Goal: Task Accomplishment & Management: Manage account settings

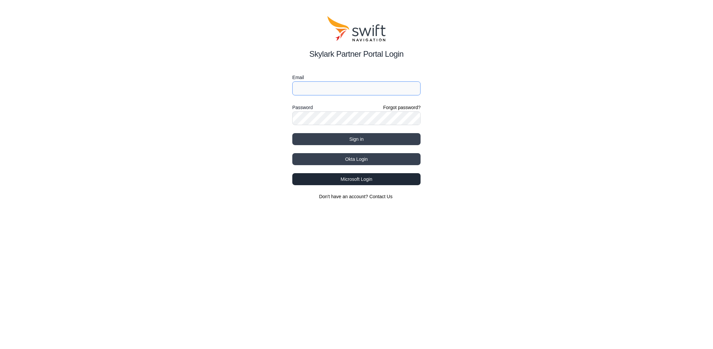
type input "bo.du@swift-nav.com"
click at [354, 176] on button "Microsoft Login" at bounding box center [356, 179] width 128 height 12
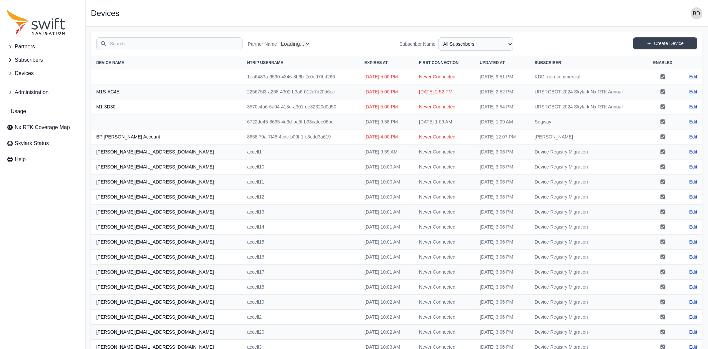
select select "Partner Name"
click at [34, 63] on span "Subscribers" at bounding box center [29, 60] width 28 height 8
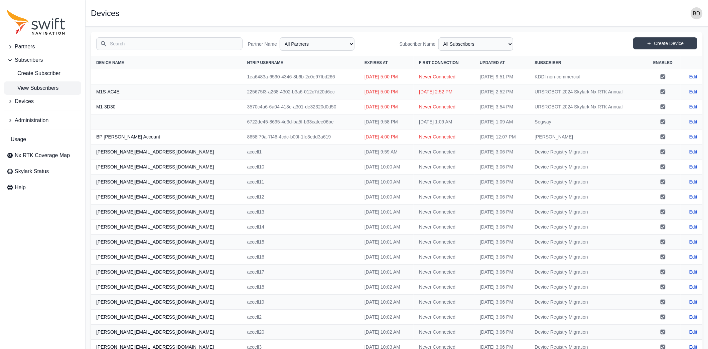
click at [31, 92] on link "View Subscribers" at bounding box center [42, 87] width 77 height 13
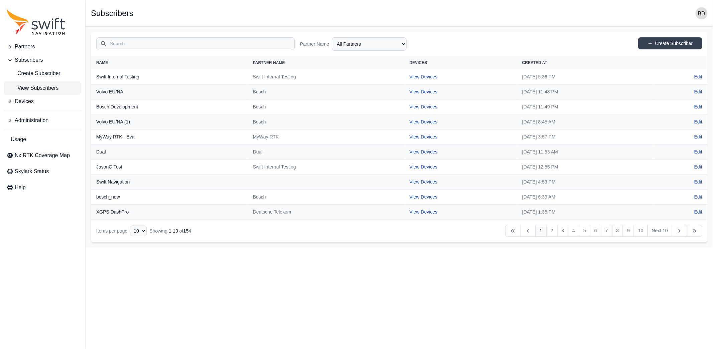
click at [250, 43] on input "Search" at bounding box center [195, 43] width 198 height 13
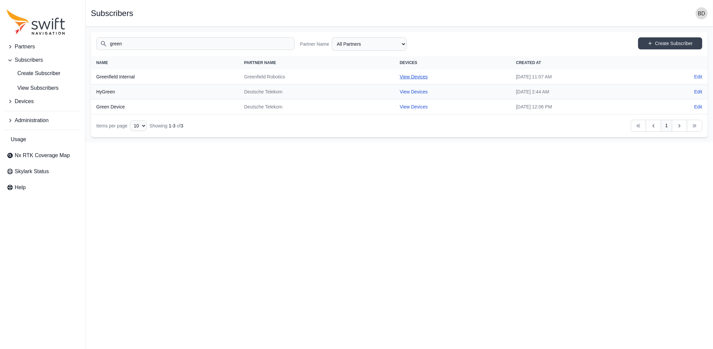
type input "green"
click at [399, 74] on link "View Devices" at bounding box center [413, 76] width 28 height 5
select select "f3f03a95-b601-4c4b-a734-3db088a4c482"
click at [32, 101] on span "Devices" at bounding box center [24, 102] width 19 height 8
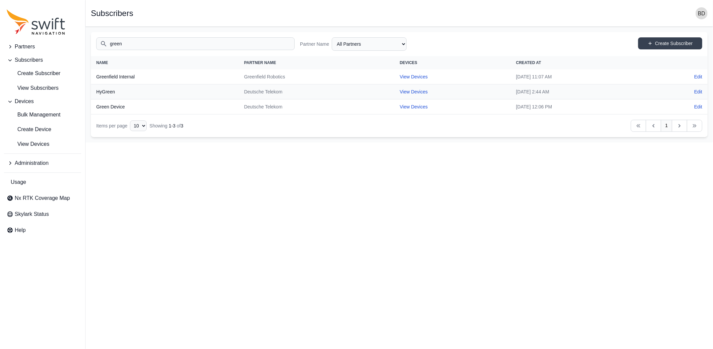
click at [29, 47] on span "Partners" at bounding box center [25, 47] width 20 height 8
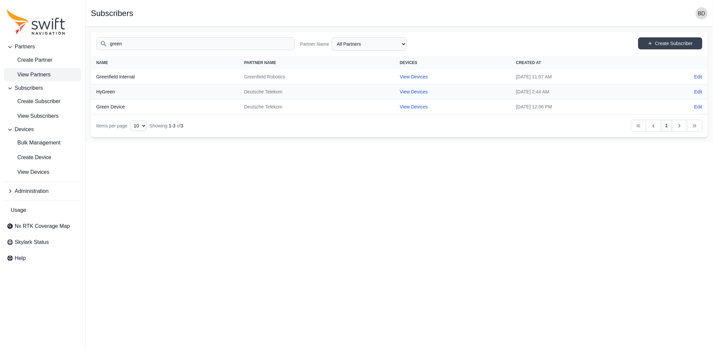
click at [38, 75] on span "View Partners" at bounding box center [29, 75] width 44 height 8
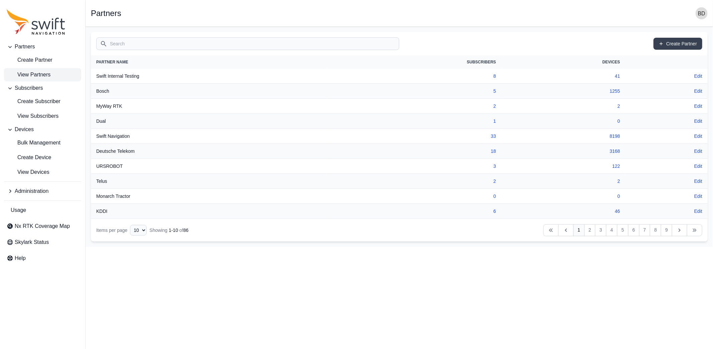
click at [162, 38] on input "Search" at bounding box center [247, 43] width 303 height 13
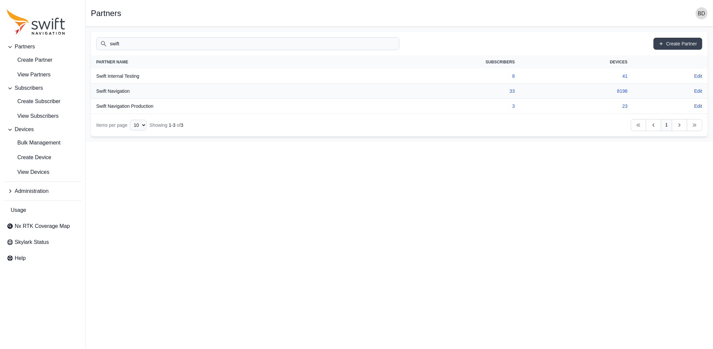
type input "swift"
click at [141, 108] on th "Swift Navigation Production" at bounding box center [226, 106] width 271 height 15
click at [511, 91] on link "33" at bounding box center [511, 90] width 5 height 5
select select "ab3272ce-40d0-4c94-a524-96a758ab755c"
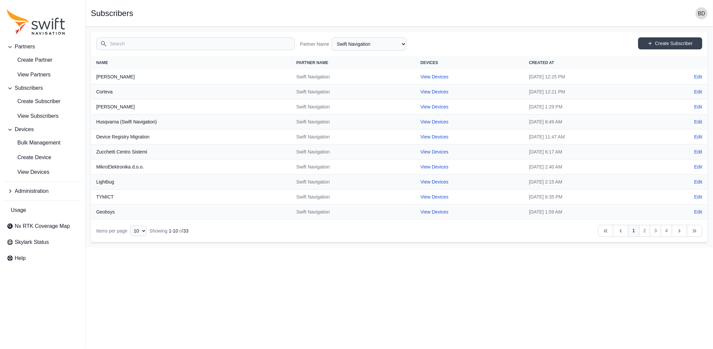
click at [104, 63] on th "Name" at bounding box center [191, 62] width 200 height 13
click at [142, 231] on select "10 15 20 25 50" at bounding box center [138, 231] width 17 height 11
select select "50"
click at [130, 236] on select "10 15 20 25 50" at bounding box center [138, 231] width 17 height 11
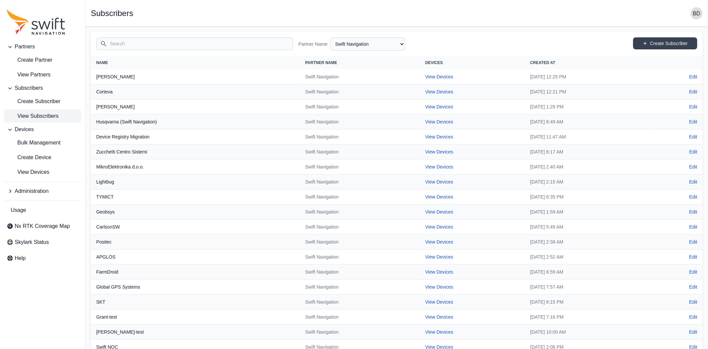
click at [46, 115] on span "View Subscribers" at bounding box center [33, 116] width 52 height 8
select select "Partner Name"
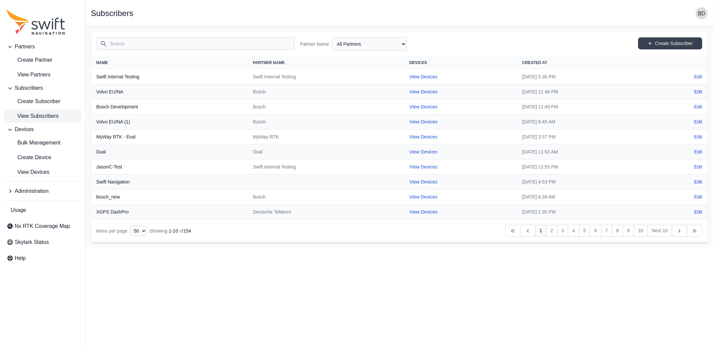
click at [121, 45] on input "Search" at bounding box center [195, 43] width 198 height 13
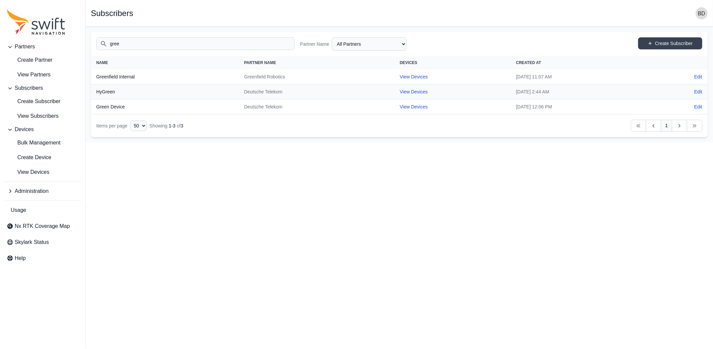
click at [179, 35] on div "Search gree Partner Name All Partners AlpsAlpine Asensing Bad Elf Bench Mark Eq…" at bounding box center [399, 44] width 616 height 24
click at [179, 34] on div "Search gree Partner Name All Partners AlpsAlpine Asensing Bad Elf Bench Mark Eq…" at bounding box center [399, 44] width 616 height 24
click at [175, 40] on input "gree" at bounding box center [195, 43] width 198 height 13
type input "greenfield"
click at [400, 78] on link "View Devices" at bounding box center [414, 76] width 28 height 5
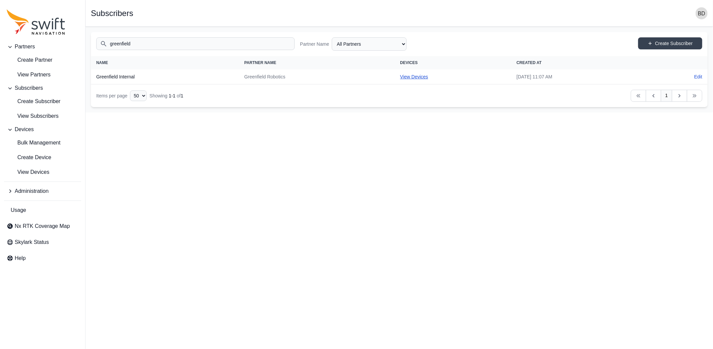
select select "f3f03a95-b601-4c4b-a734-3db088a4c482"
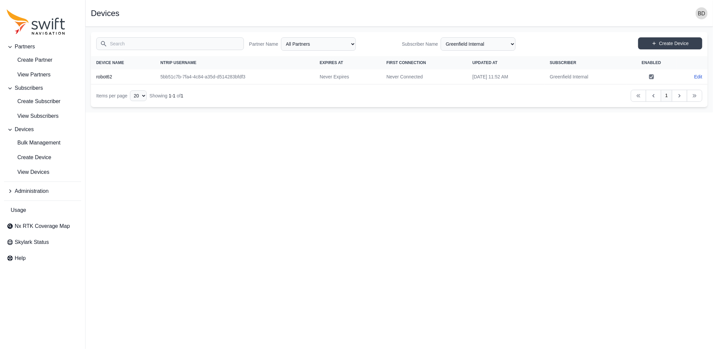
click at [314, 105] on nav "Items per page 10 15 20 25 50 Showing 1 - 1 of 1 Previous Previous 1 Next Next" at bounding box center [399, 95] width 616 height 23
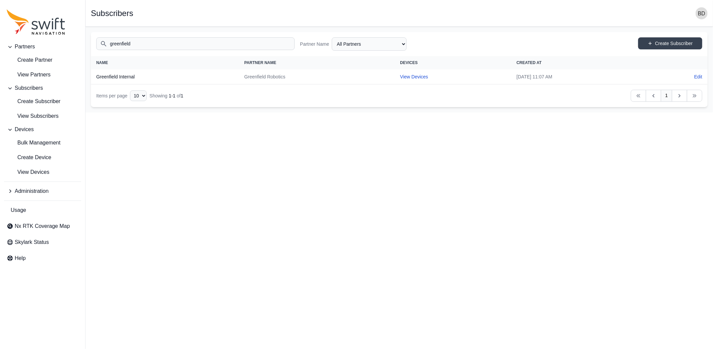
click at [121, 43] on input "greenfield" at bounding box center [195, 43] width 198 height 13
drag, startPoint x: 208, startPoint y: 37, endPoint x: 155, endPoint y: 40, distance: 52.9
click at [207, 37] on input "green field" at bounding box center [195, 43] width 198 height 13
click at [122, 44] on input "green field" at bounding box center [195, 43] width 198 height 13
type input "greenfield"
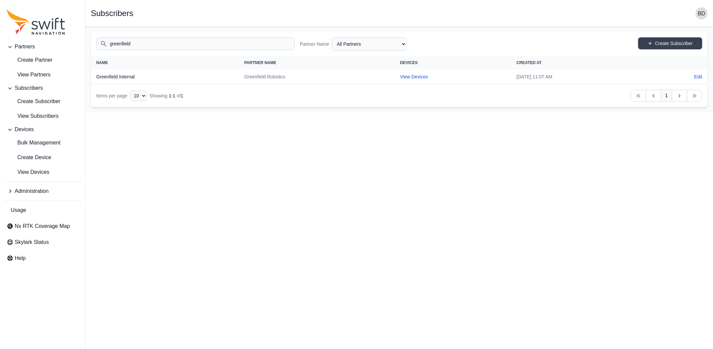
click at [161, 39] on input "greenfield" at bounding box center [195, 43] width 198 height 13
drag, startPoint x: 162, startPoint y: 39, endPoint x: 158, endPoint y: 45, distance: 6.3
click at [160, 45] on input "greenfield" at bounding box center [195, 43] width 198 height 13
click at [400, 75] on link "View Devices" at bounding box center [414, 76] width 28 height 5
select select "f3f03a95-b601-4c4b-a734-3db088a4c482"
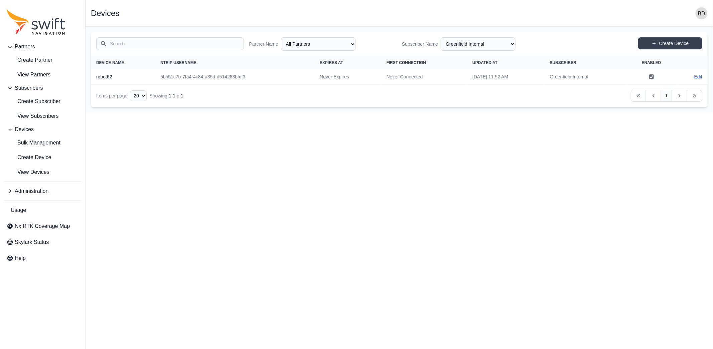
click at [405, 77] on td "Never Connected" at bounding box center [424, 76] width 86 height 15
click at [698, 76] on link "Edit" at bounding box center [698, 76] width 8 height 7
select select "ab3272ce-40d0-4c94-a524-96a758ab755c"
select select "f3f03a95-b601-4c4b-a734-3db088a4c482"
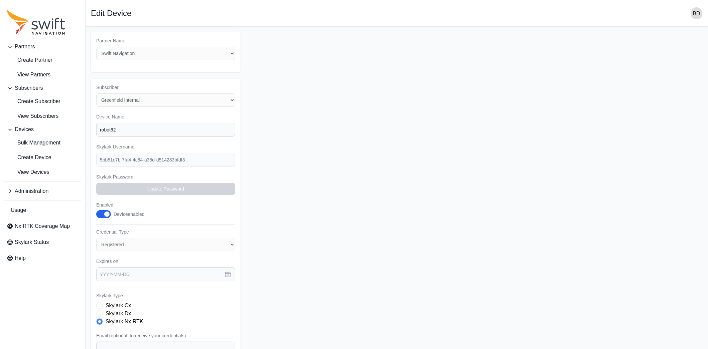
click at [336, 171] on form "Partner Name Select a Partner AlpsAlpine Asensing Bad Elf Bench Mark Equipment …" at bounding box center [396, 234] width 611 height 405
select select "f3f03a95-b601-4c4b-a734-3db088a4c482"
